Goal: Navigation & Orientation: Find specific page/section

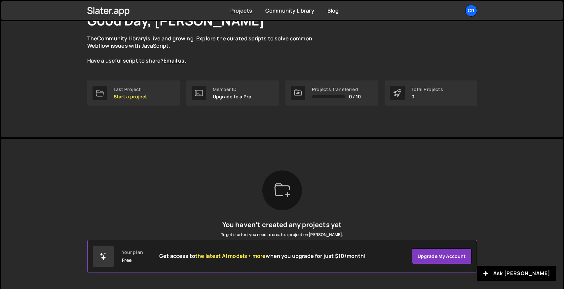
scroll to position [66, 0]
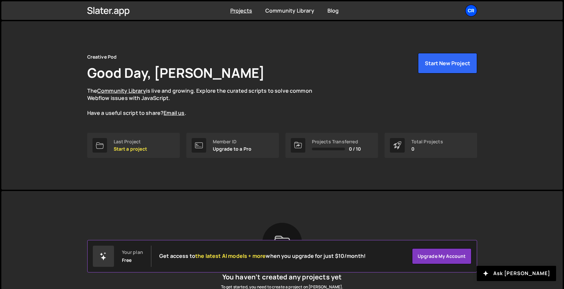
click at [473, 8] on div "Cr" at bounding box center [472, 11] width 12 height 12
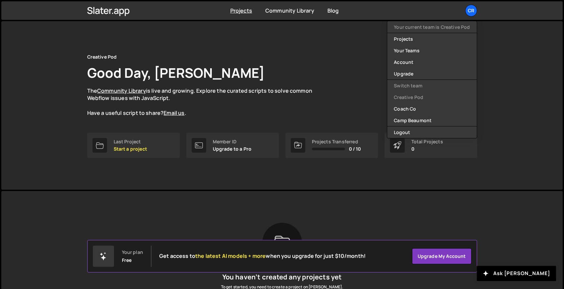
click at [312, 46] on div "Creative Pod Good Day, [PERSON_NAME] The Community Library is live and growing.…" at bounding box center [282, 105] width 410 height 168
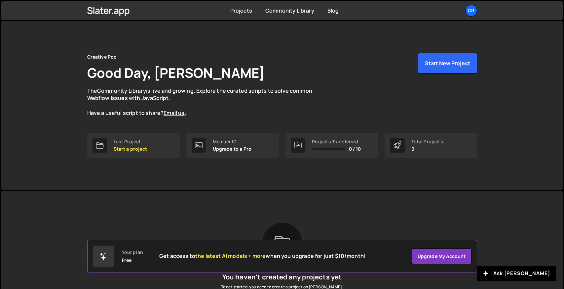
click at [333, 137] on div "Projects Transferred 0 / 10" at bounding box center [332, 145] width 93 height 25
click at [464, 13] on ul "Cr Your current team is Creative Pod Projects Your Teams Account Upgrade Switch…" at bounding box center [455, 11] width 43 height 12
click at [473, 12] on div "Cr" at bounding box center [472, 11] width 12 height 12
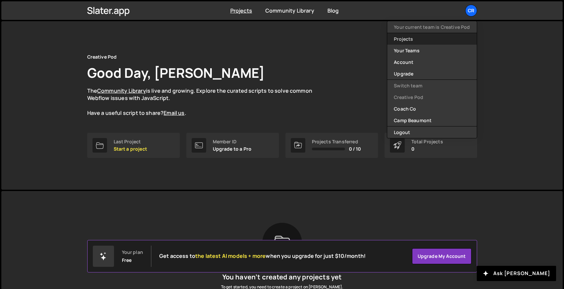
click at [411, 40] on link "Projects" at bounding box center [432, 39] width 89 height 12
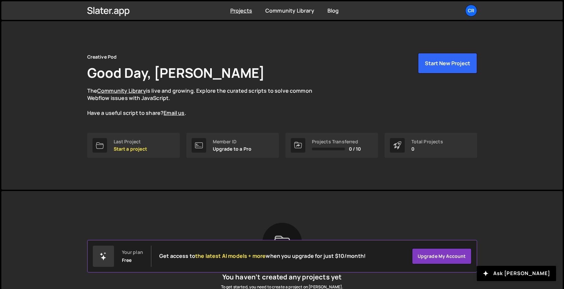
click at [360, 145] on div "Projects Transferred 0 / 10" at bounding box center [336, 145] width 49 height 13
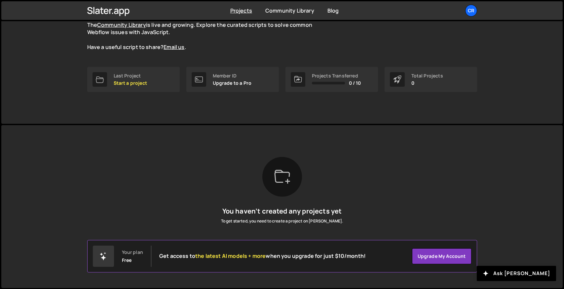
click at [123, 260] on div "Free" at bounding box center [127, 259] width 10 height 5
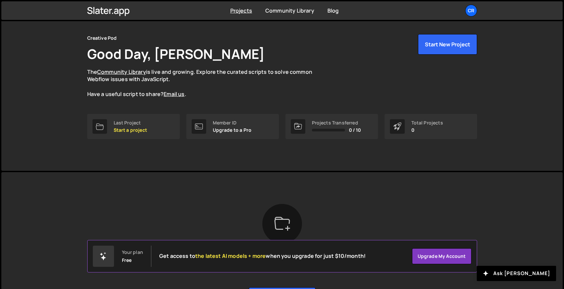
scroll to position [0, 0]
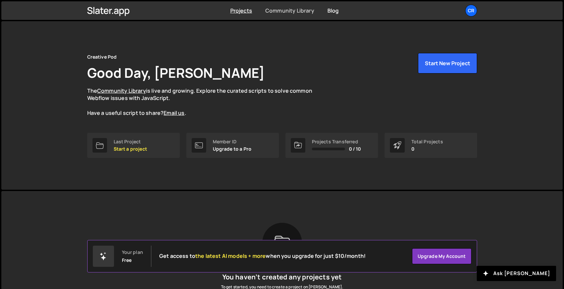
click at [301, 9] on link "Community Library" at bounding box center [290, 10] width 49 height 7
click at [177, 113] on link "Email us" at bounding box center [174, 112] width 21 height 7
click at [351, 151] on span "0 / 10" at bounding box center [355, 148] width 12 height 5
click at [409, 146] on div "Total Projects 0" at bounding box center [431, 145] width 93 height 25
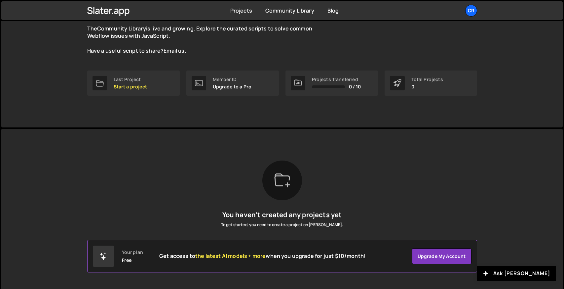
scroll to position [66, 0]
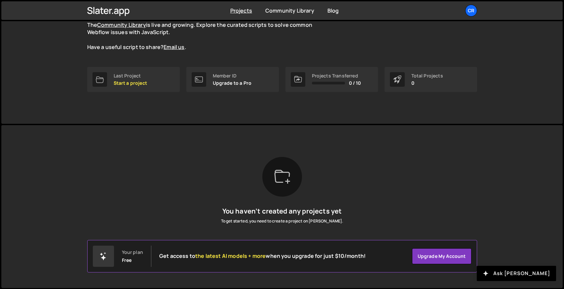
click at [531, 275] on button "Ask [PERSON_NAME]" at bounding box center [516, 273] width 79 height 15
